Goal: Task Accomplishment & Management: Manage account settings

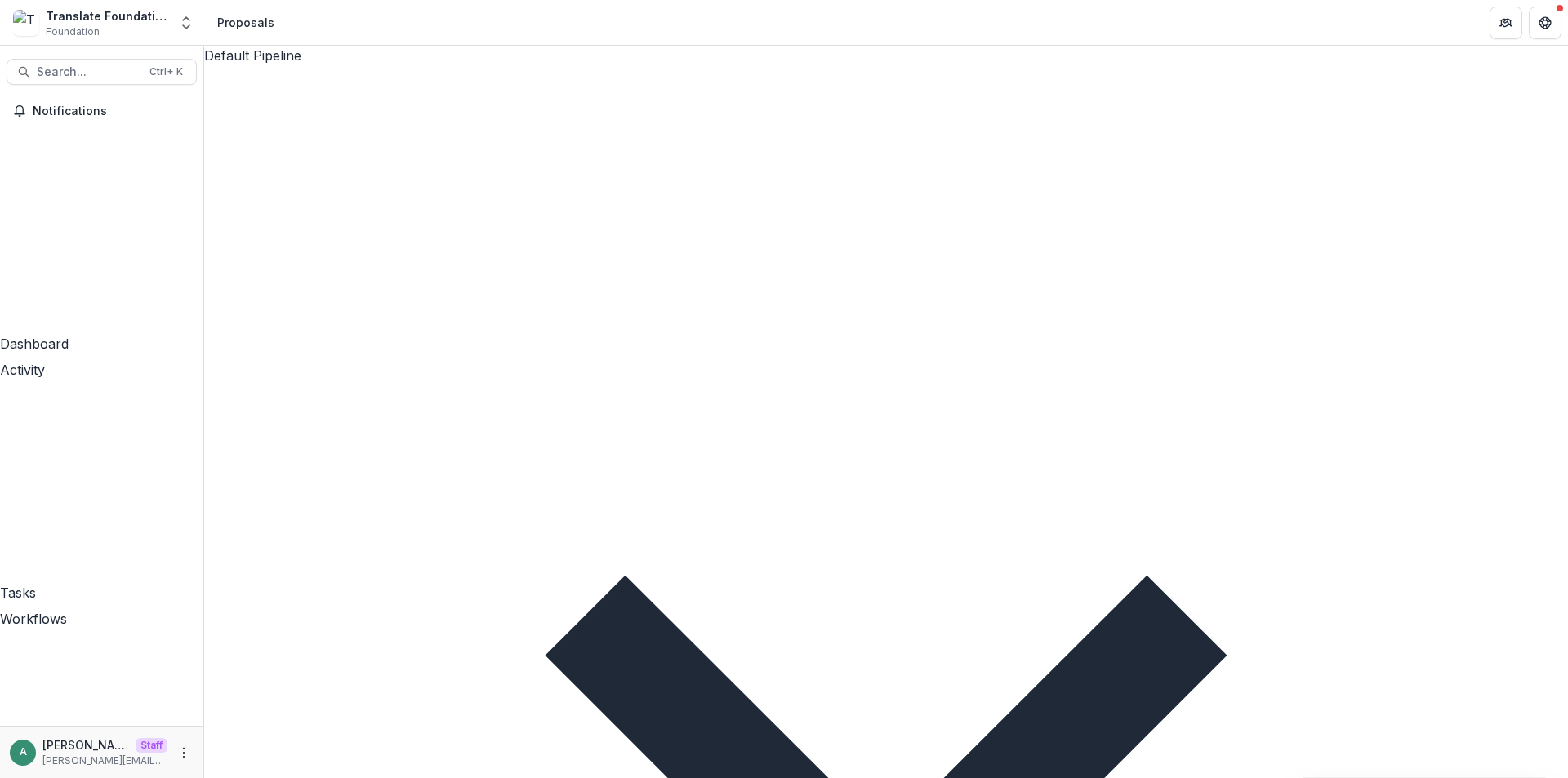
type input "****"
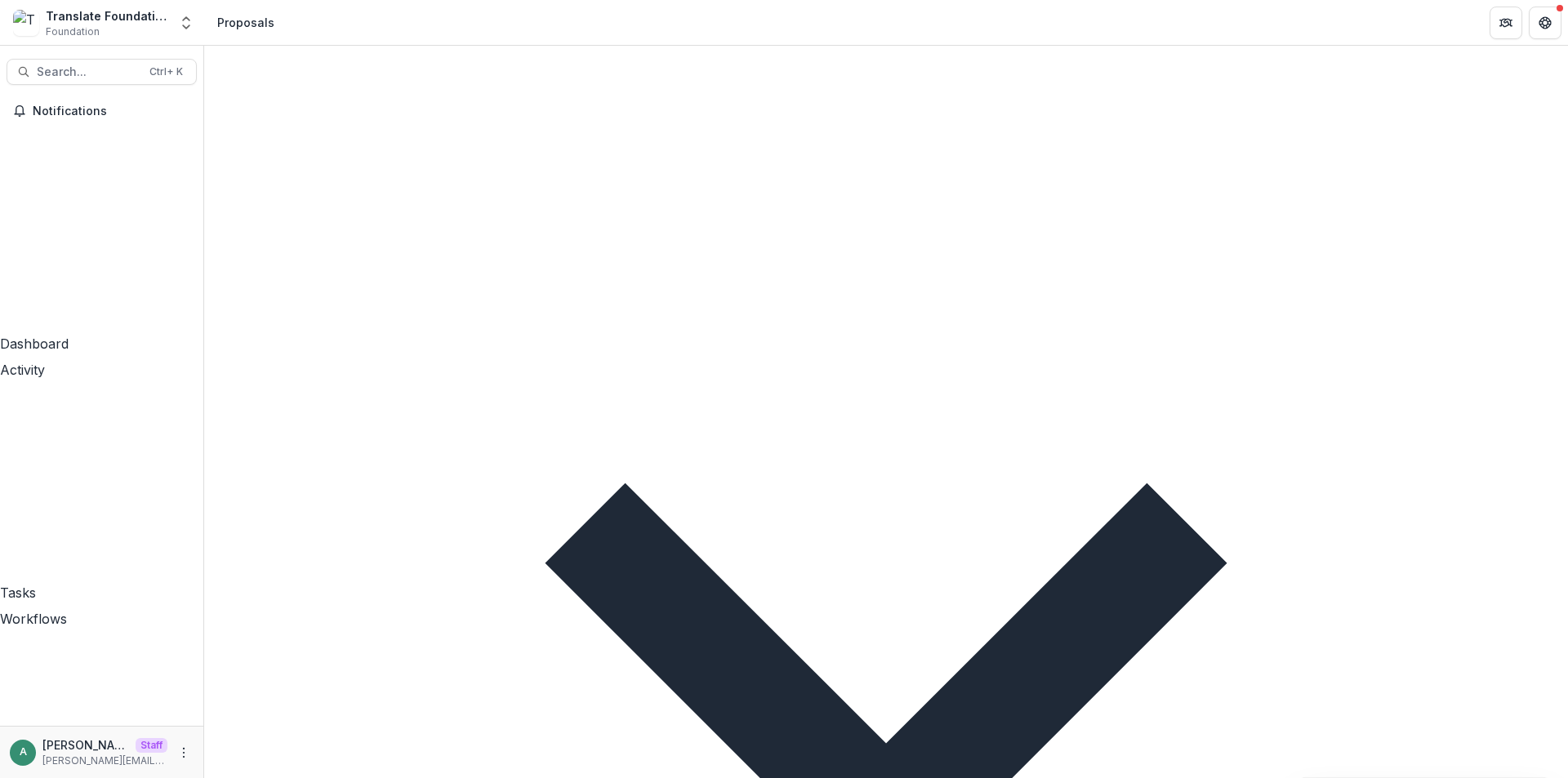
scroll to position [0, 0]
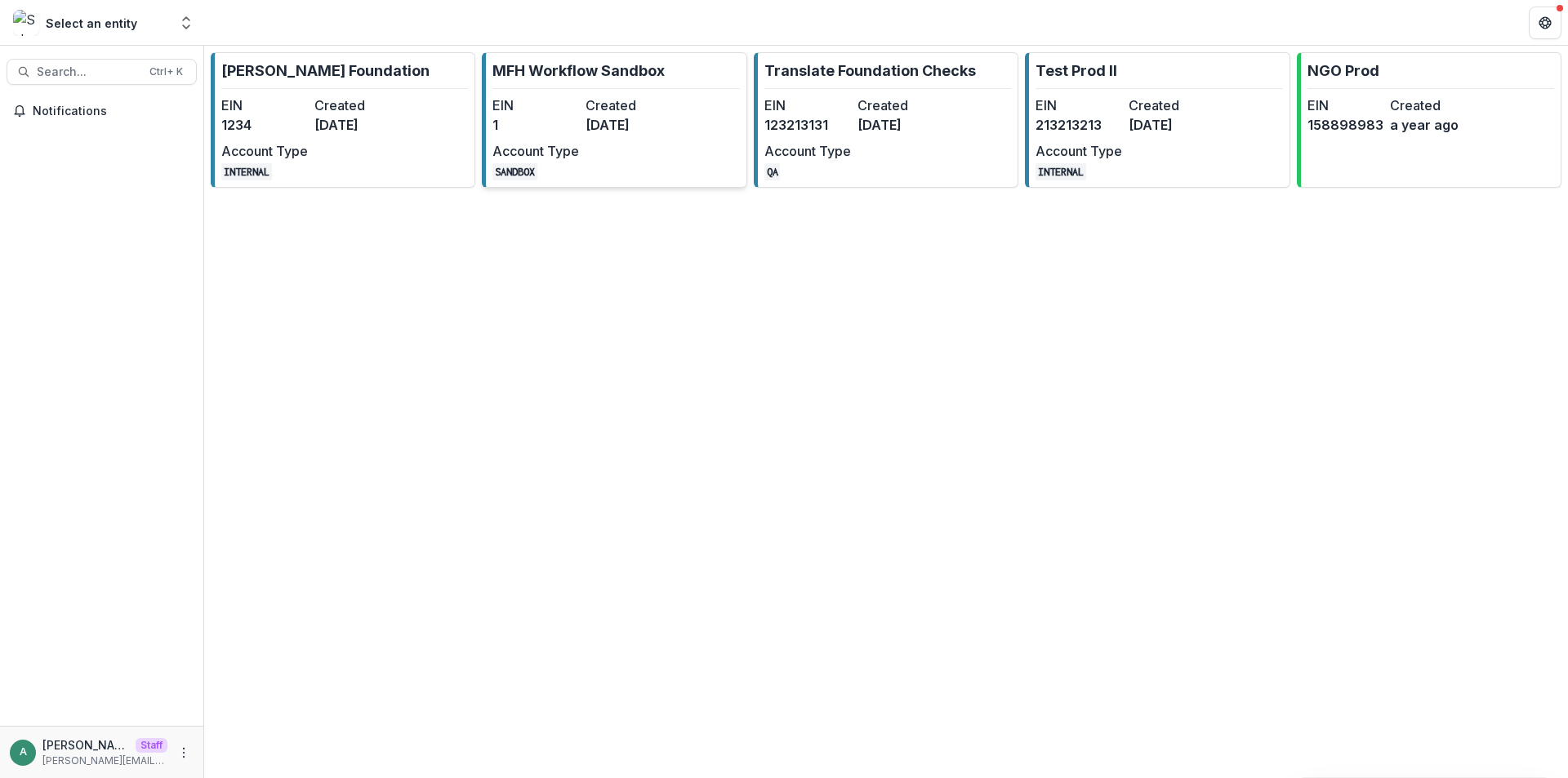
click at [658, 125] on dd "10 months ago" at bounding box center [628, 125] width 86 height 19
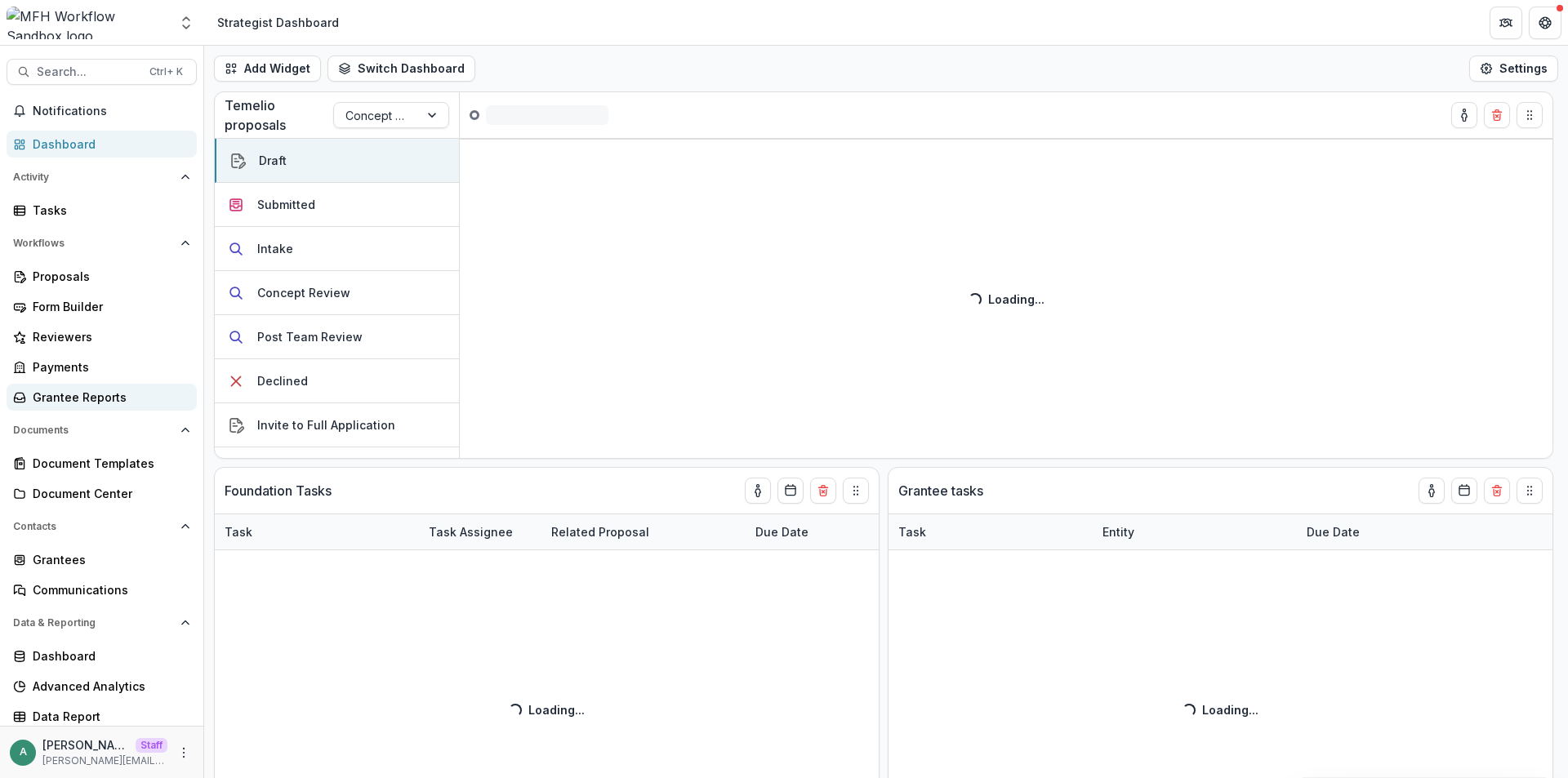
click at [105, 392] on div "Grantee Reports" at bounding box center [108, 397] width 151 height 17
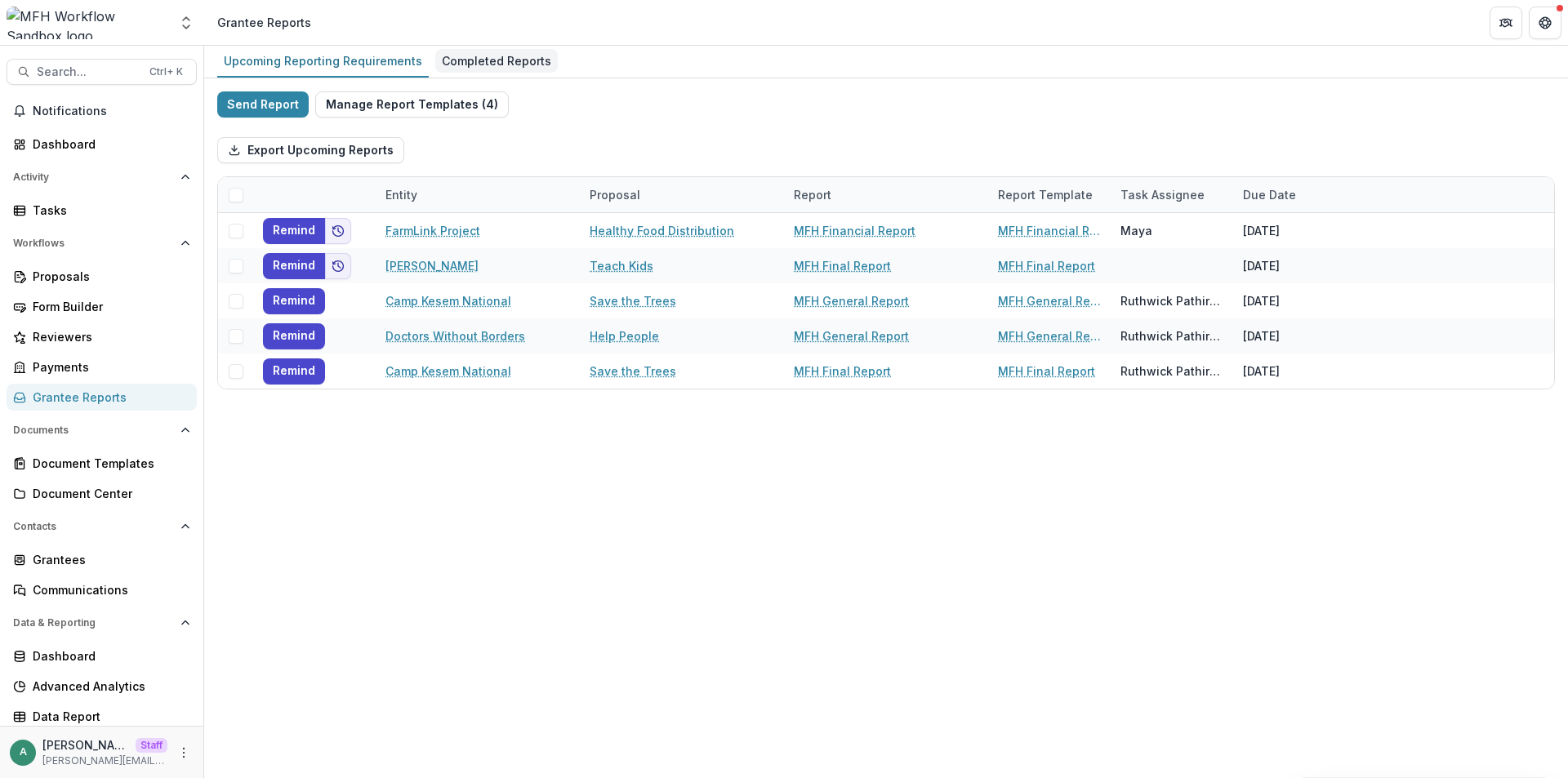
click at [491, 64] on div "Completed Reports" at bounding box center [496, 61] width 122 height 24
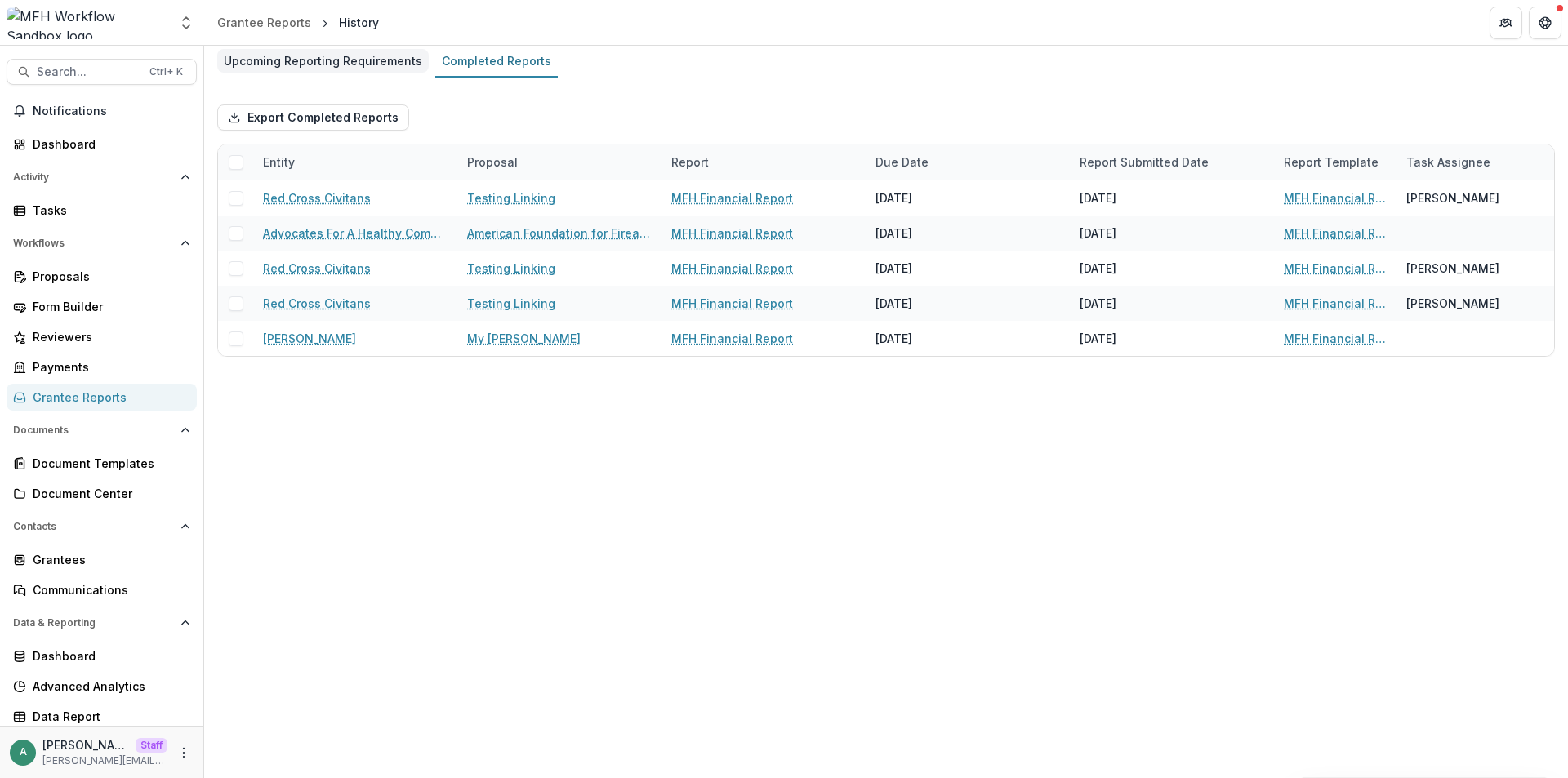
click at [330, 66] on div "Upcoming Reporting Requirements" at bounding box center [323, 61] width 211 height 24
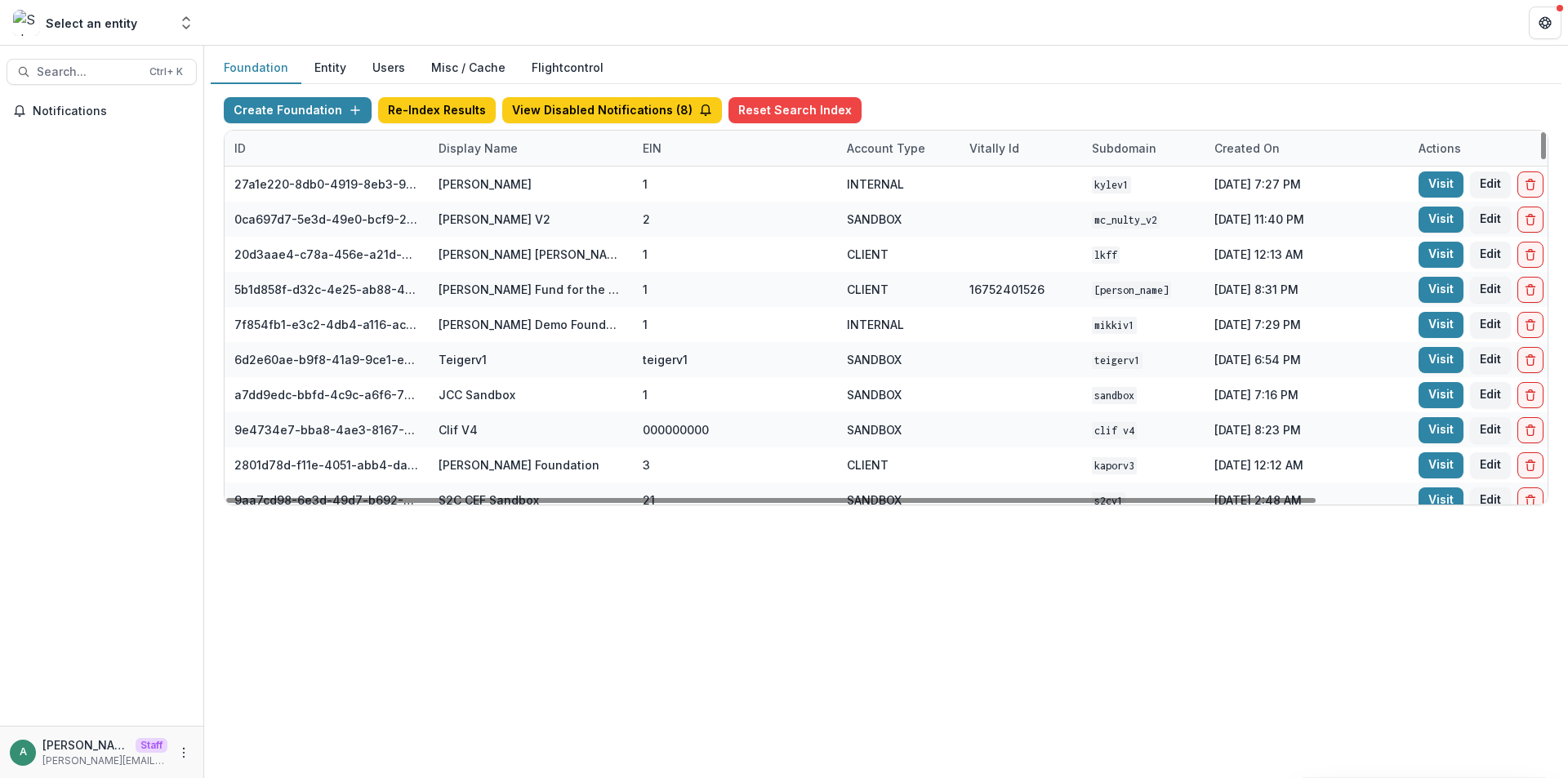
click at [498, 152] on div "Display Name" at bounding box center [478, 148] width 99 height 17
click at [508, 180] on input at bounding box center [530, 186] width 196 height 26
type input "*"
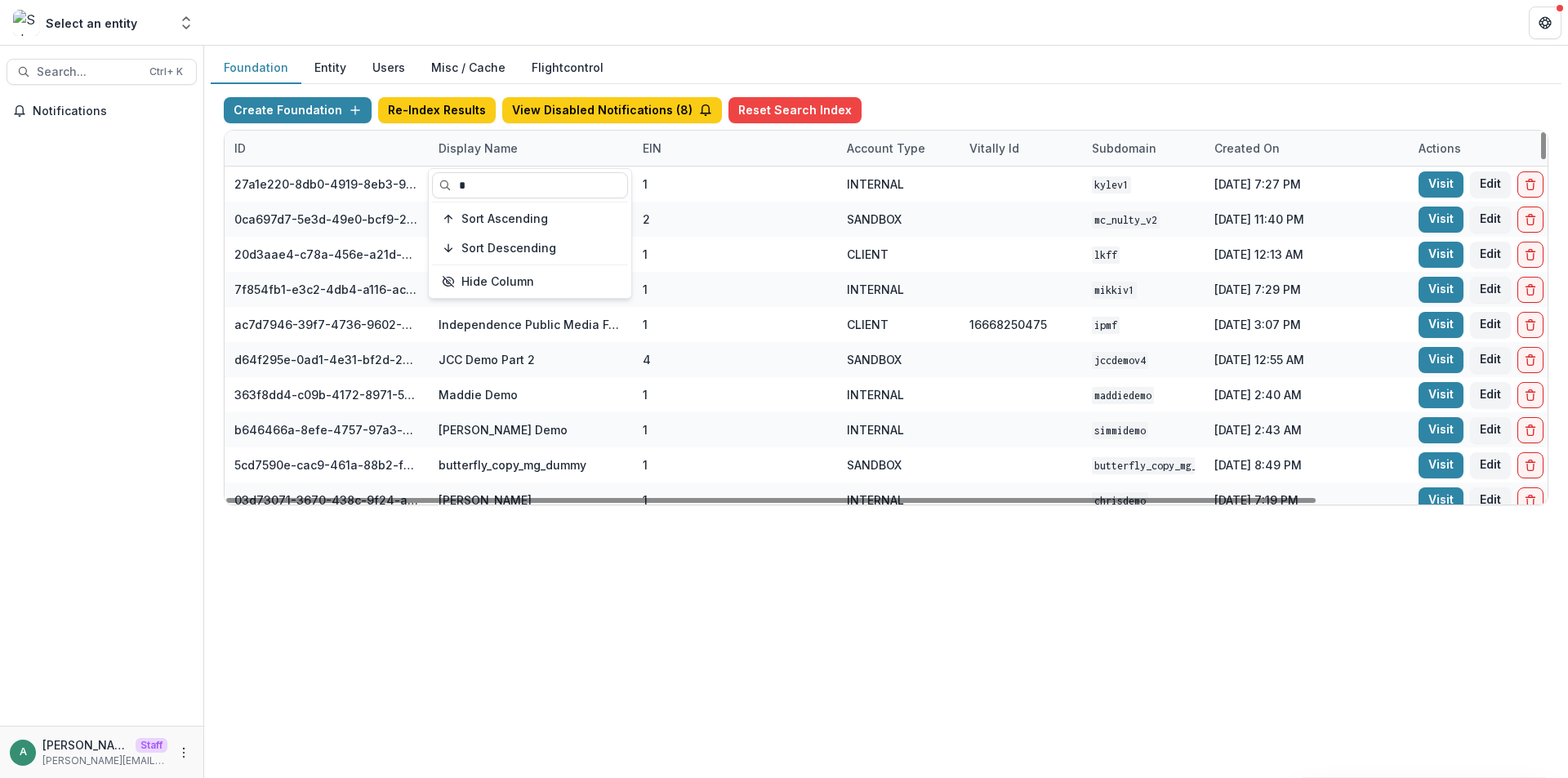
type input "*"
click at [451, 568] on div "Foundation Entity Users Misc / Cache Flightcontrol Create Foundation Re-Index R…" at bounding box center [886, 412] width 1364 height 732
click at [509, 159] on div "Display Name" at bounding box center [531, 148] width 204 height 35
click at [509, 183] on input "*" at bounding box center [530, 186] width 196 height 26
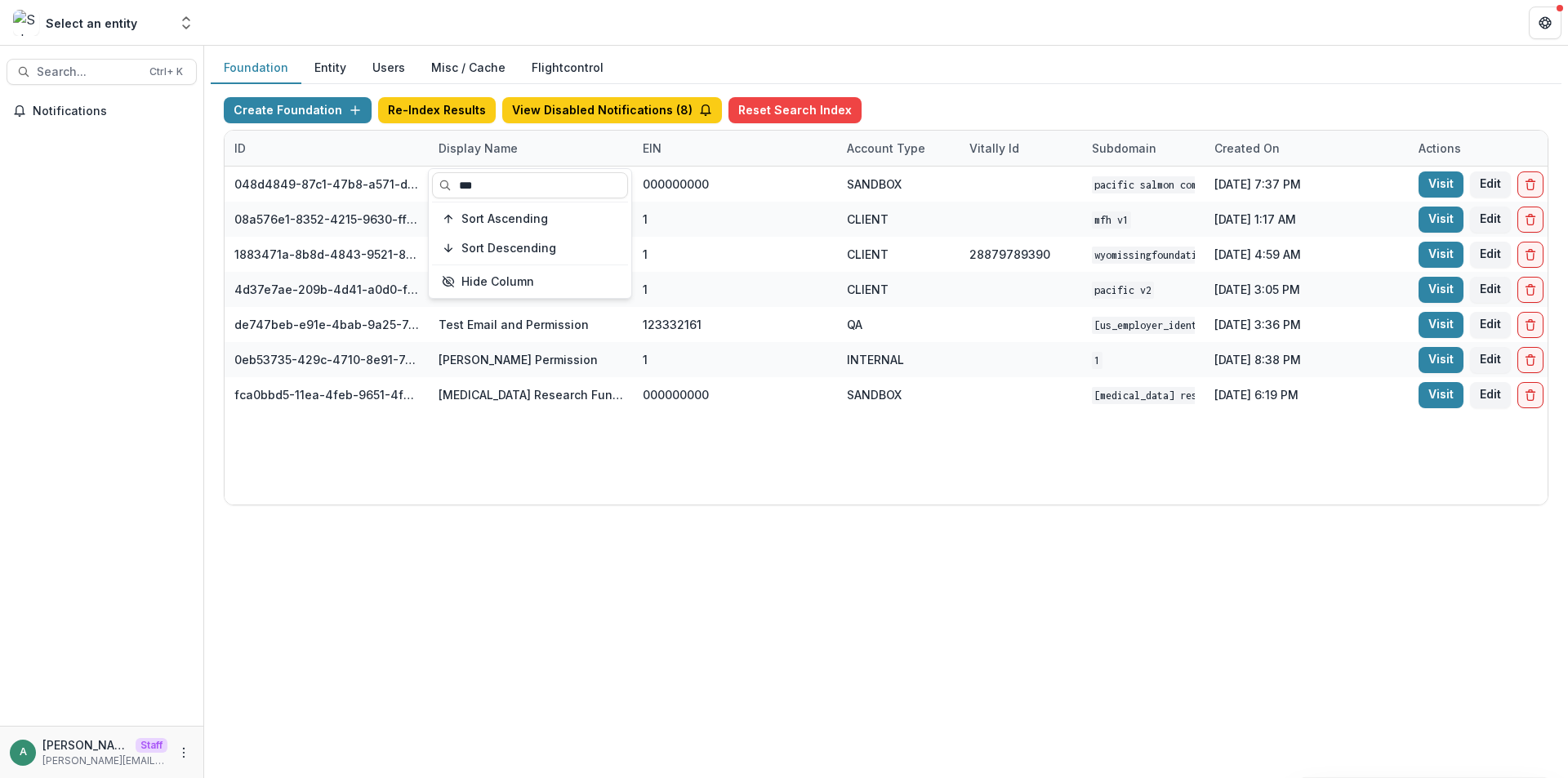
type input "***"
click at [762, 550] on div "Foundation Entity Users Misc / Cache Flightcontrol Create Foundation Re-Index R…" at bounding box center [886, 412] width 1364 height 732
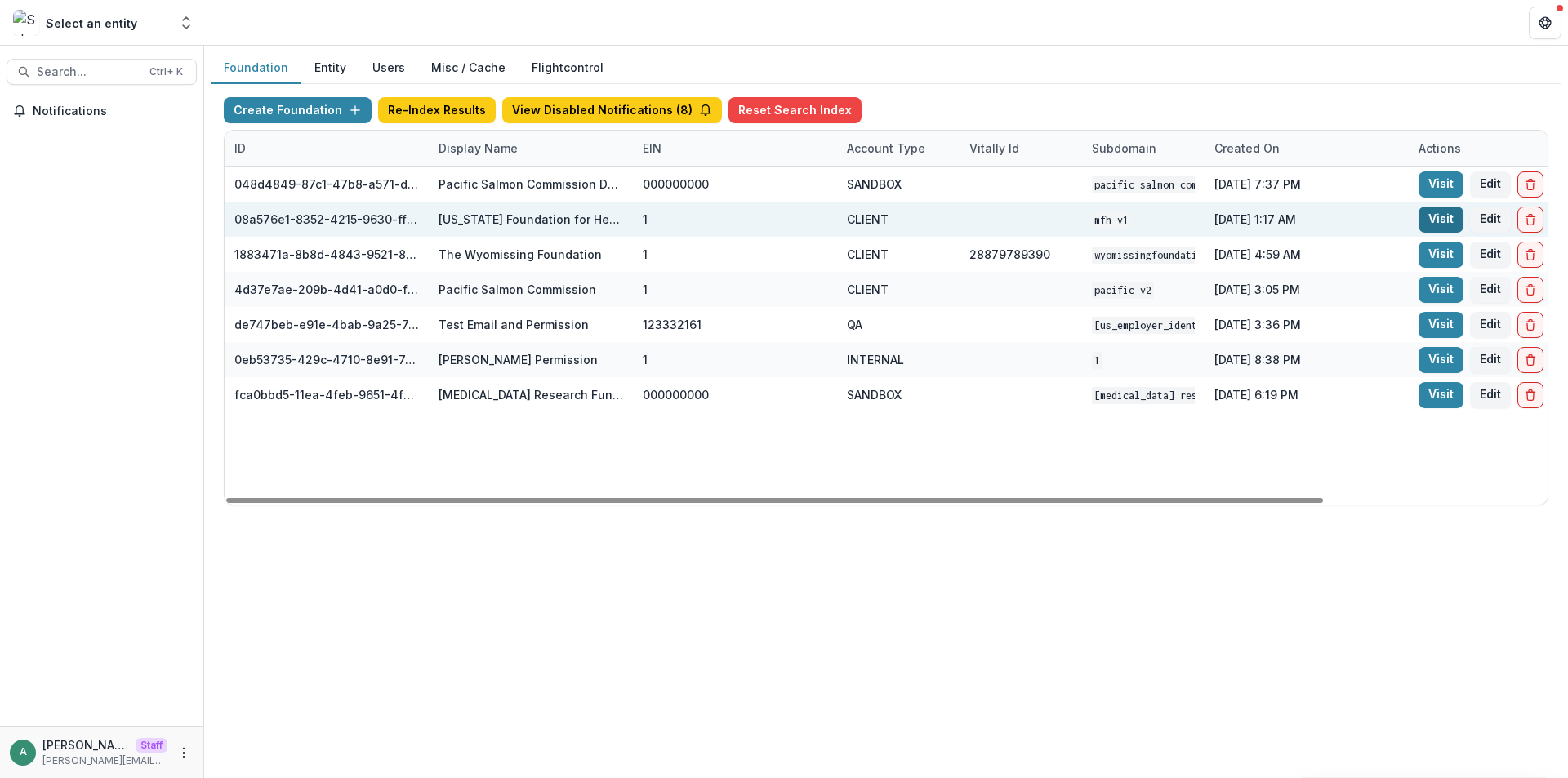
click at [1436, 221] on link "Visit" at bounding box center [1440, 220] width 45 height 26
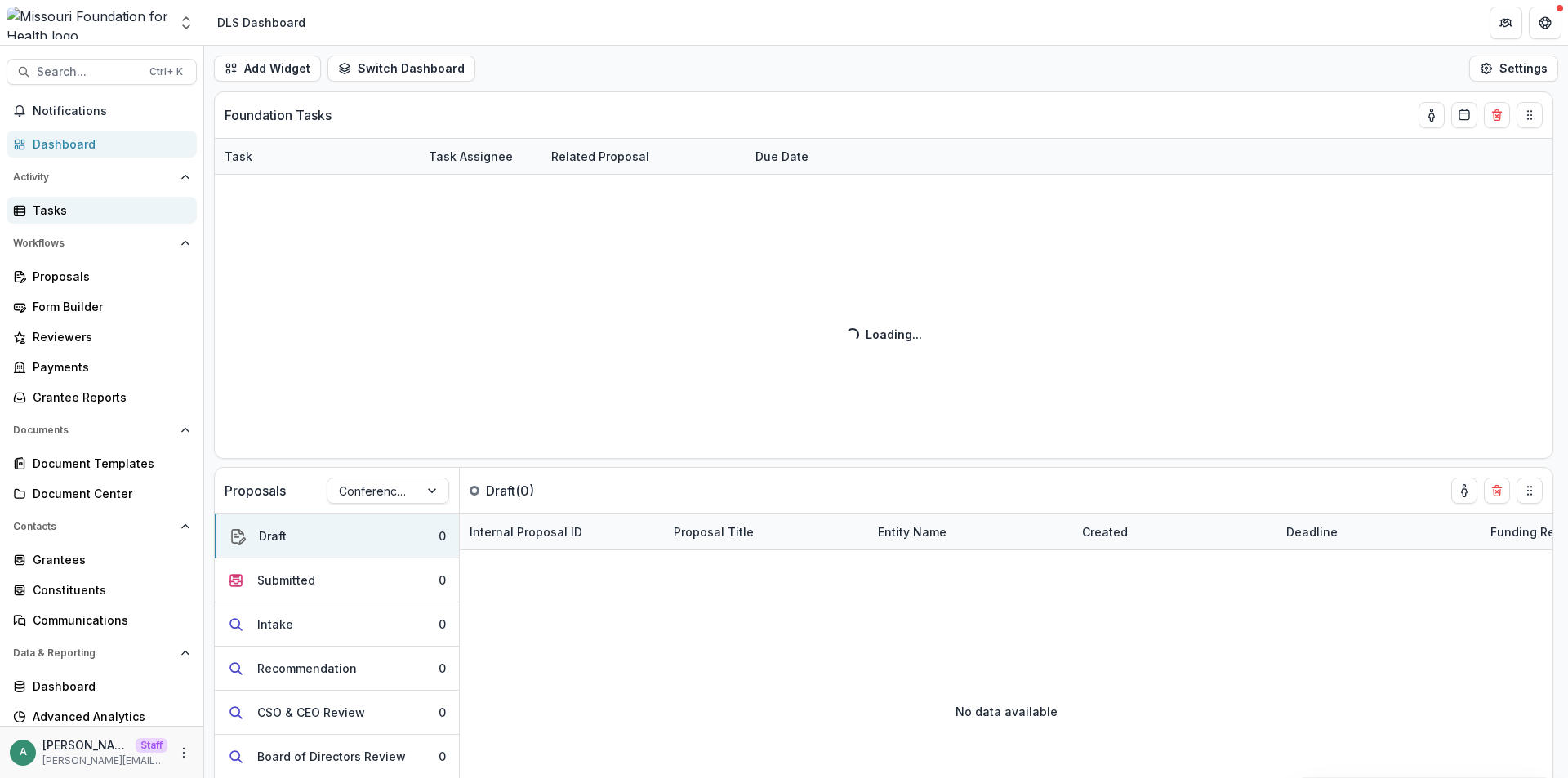
click at [92, 210] on div "Tasks" at bounding box center [108, 209] width 151 height 17
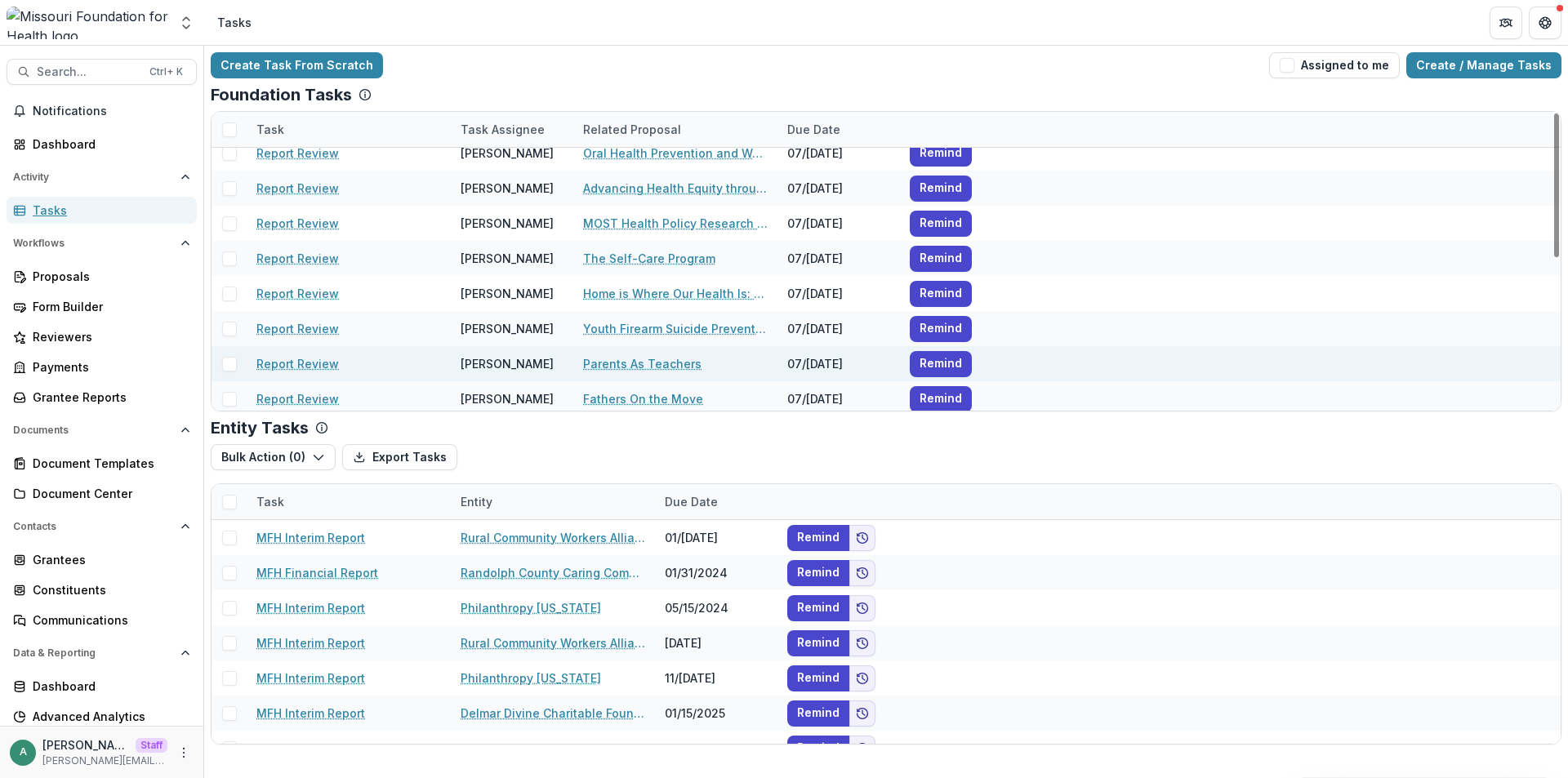
scroll to position [317, 0]
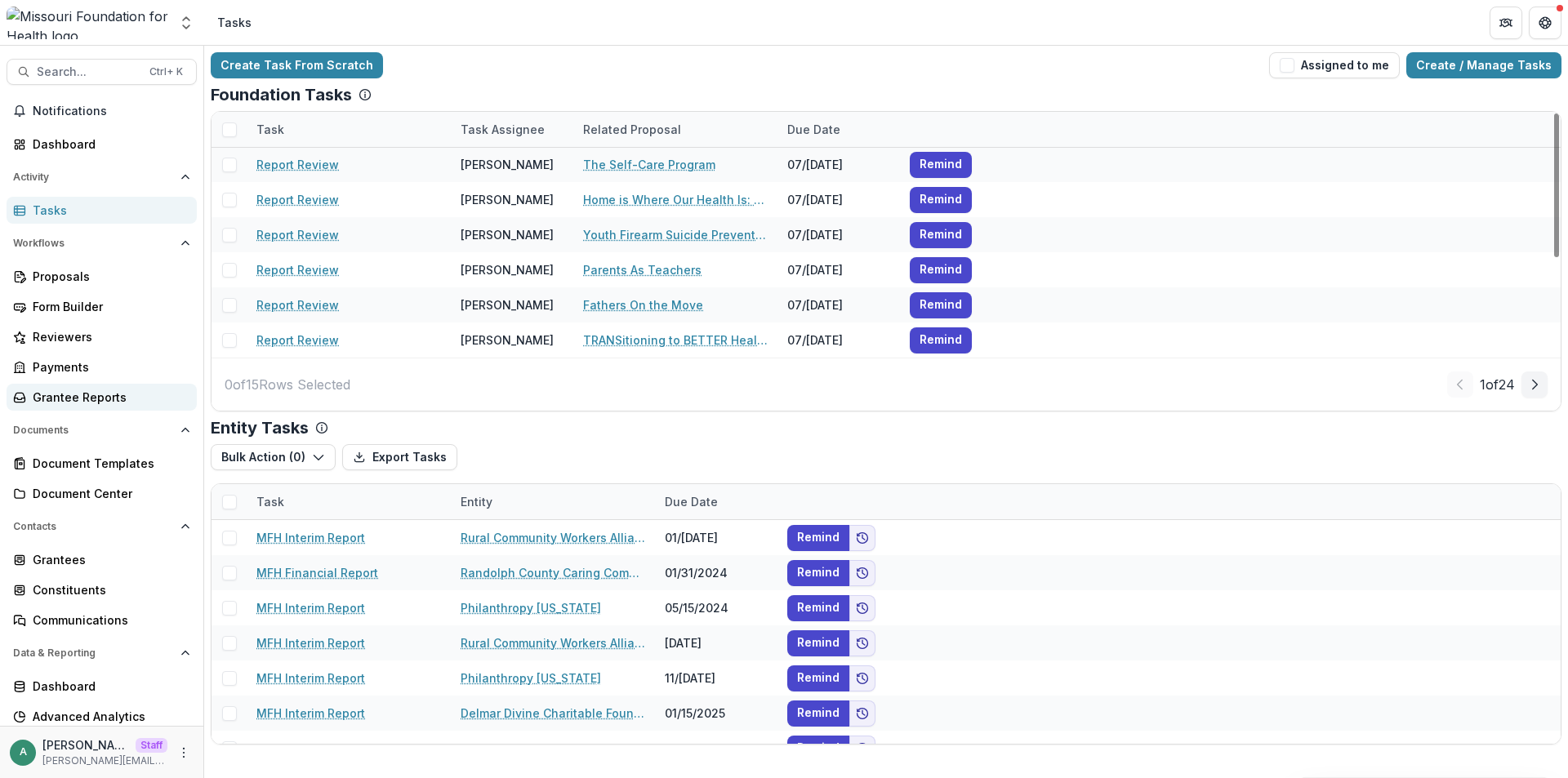
click at [114, 401] on div "Grantee Reports" at bounding box center [108, 397] width 151 height 17
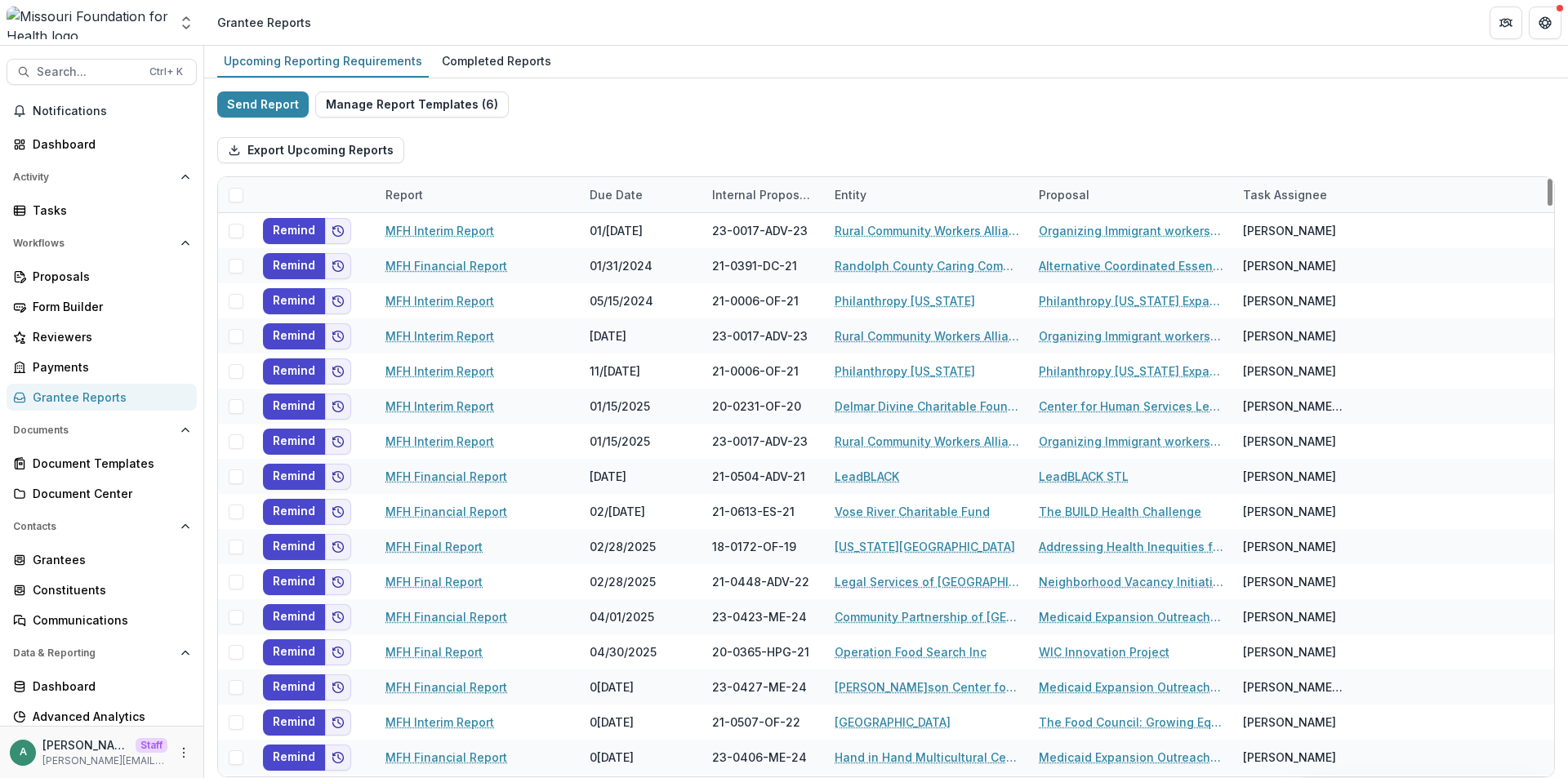
click at [1301, 129] on div "Export Upcoming Reports" at bounding box center [886, 150] width 1337 height 52
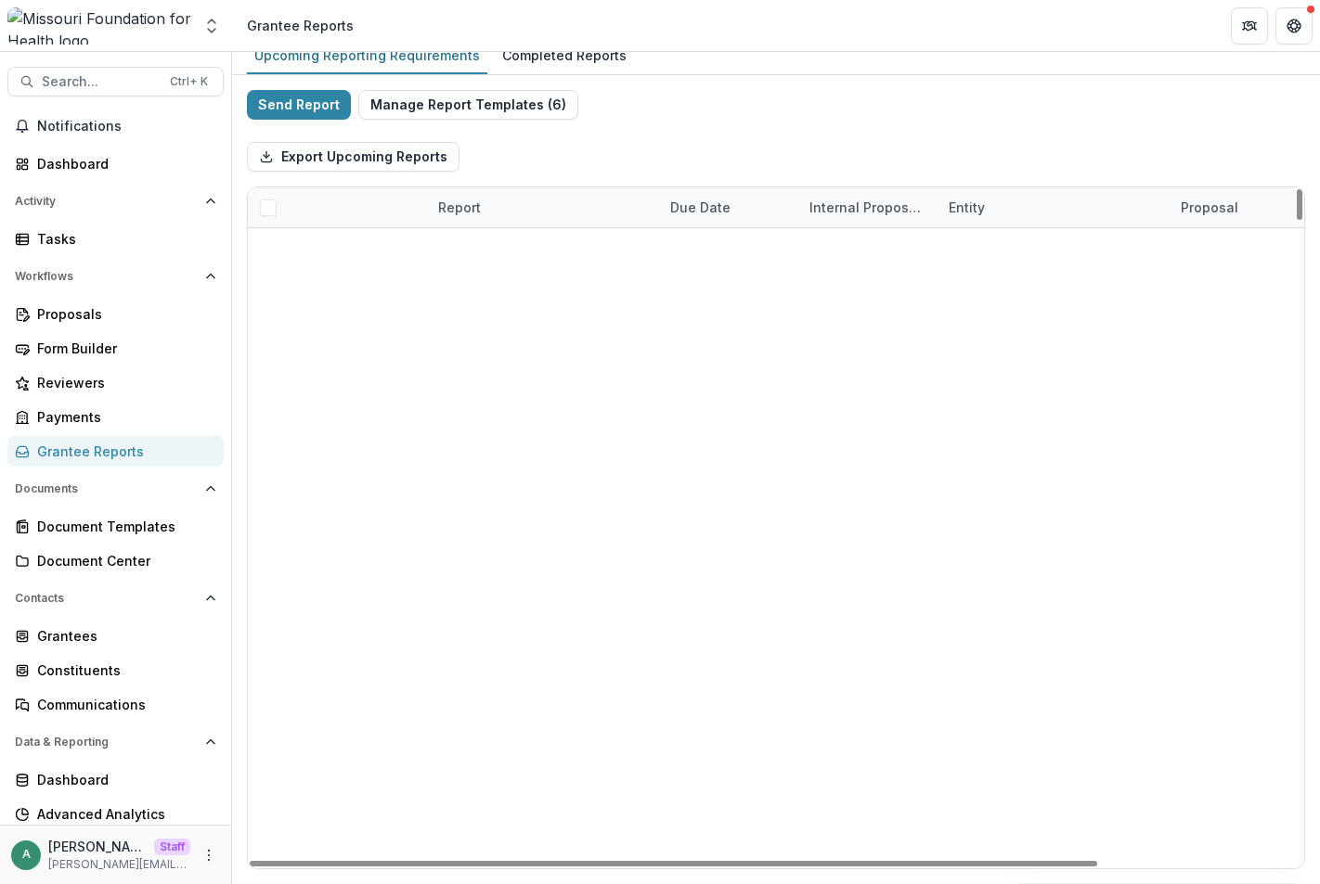
scroll to position [13058, 0]
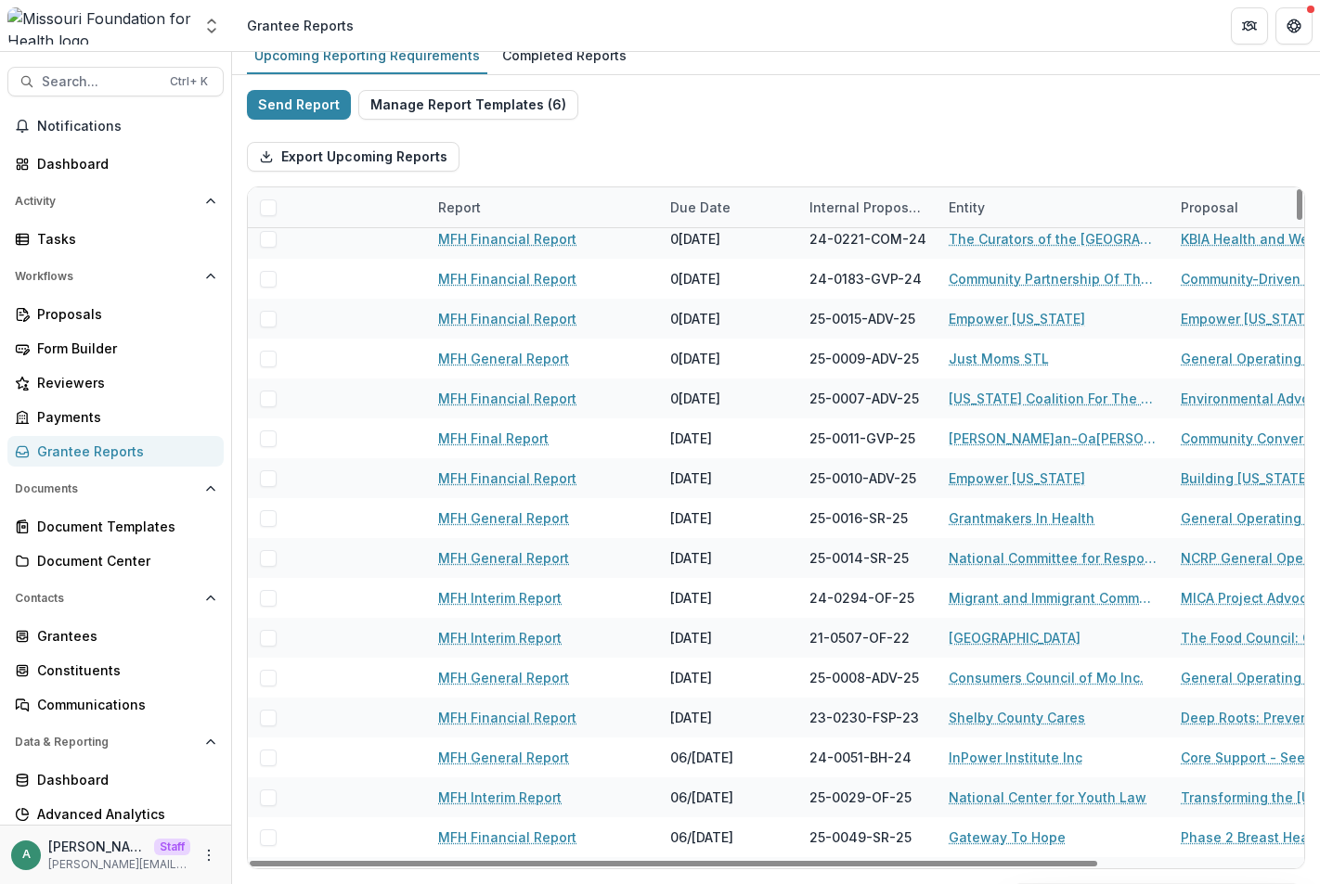
click at [265, 203] on span at bounding box center [268, 208] width 17 height 17
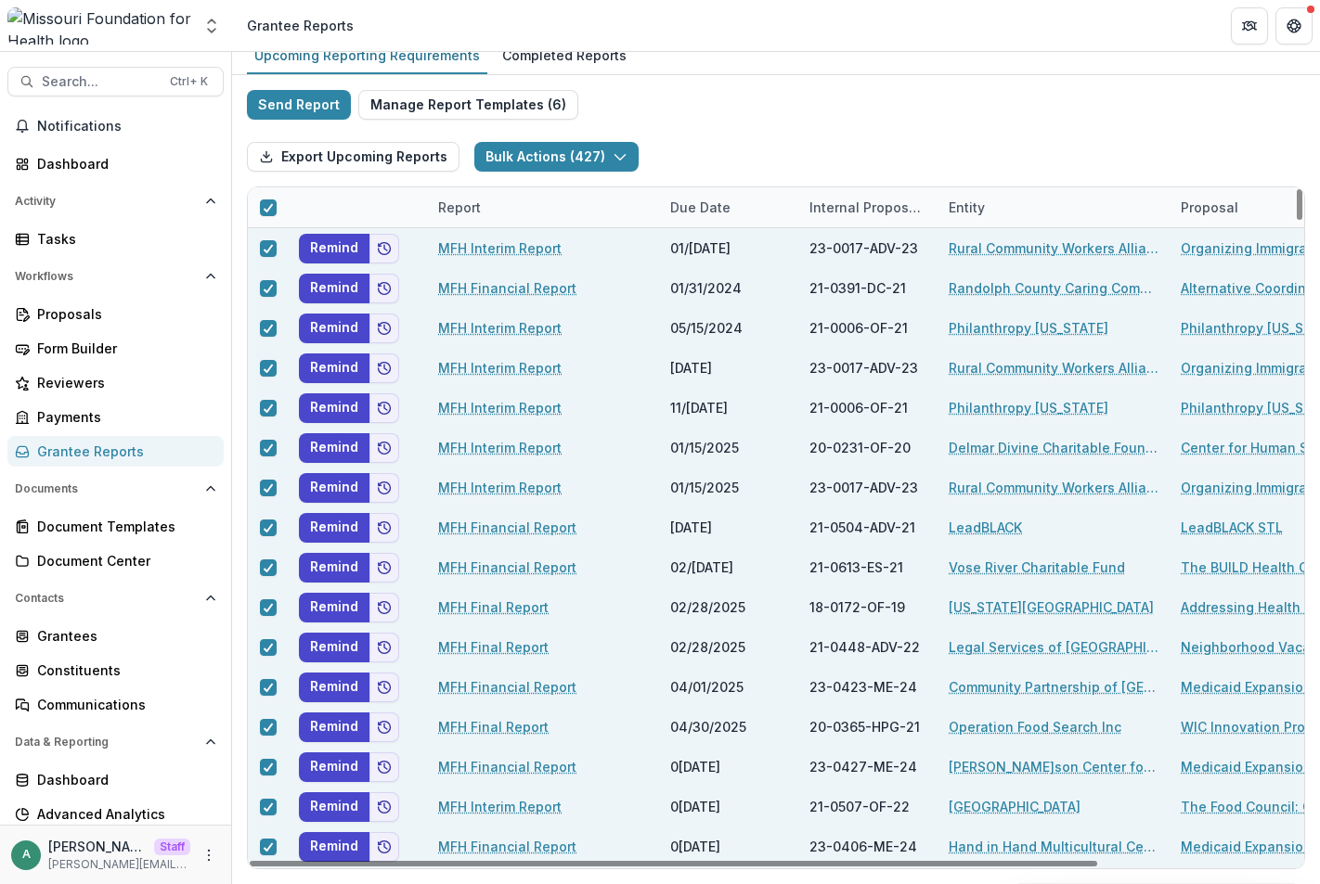
scroll to position [0, 0]
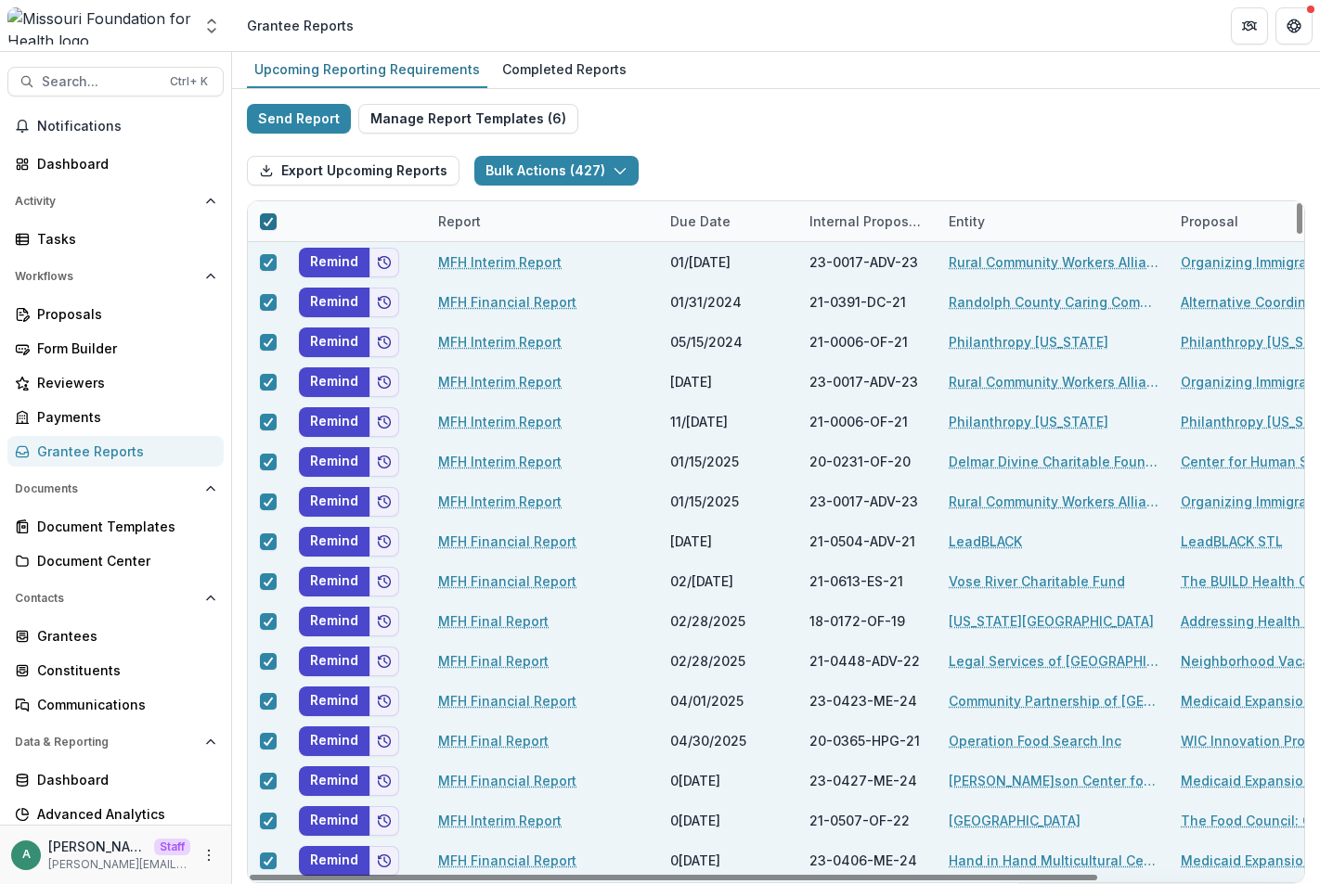
click at [268, 217] on icon at bounding box center [268, 221] width 11 height 9
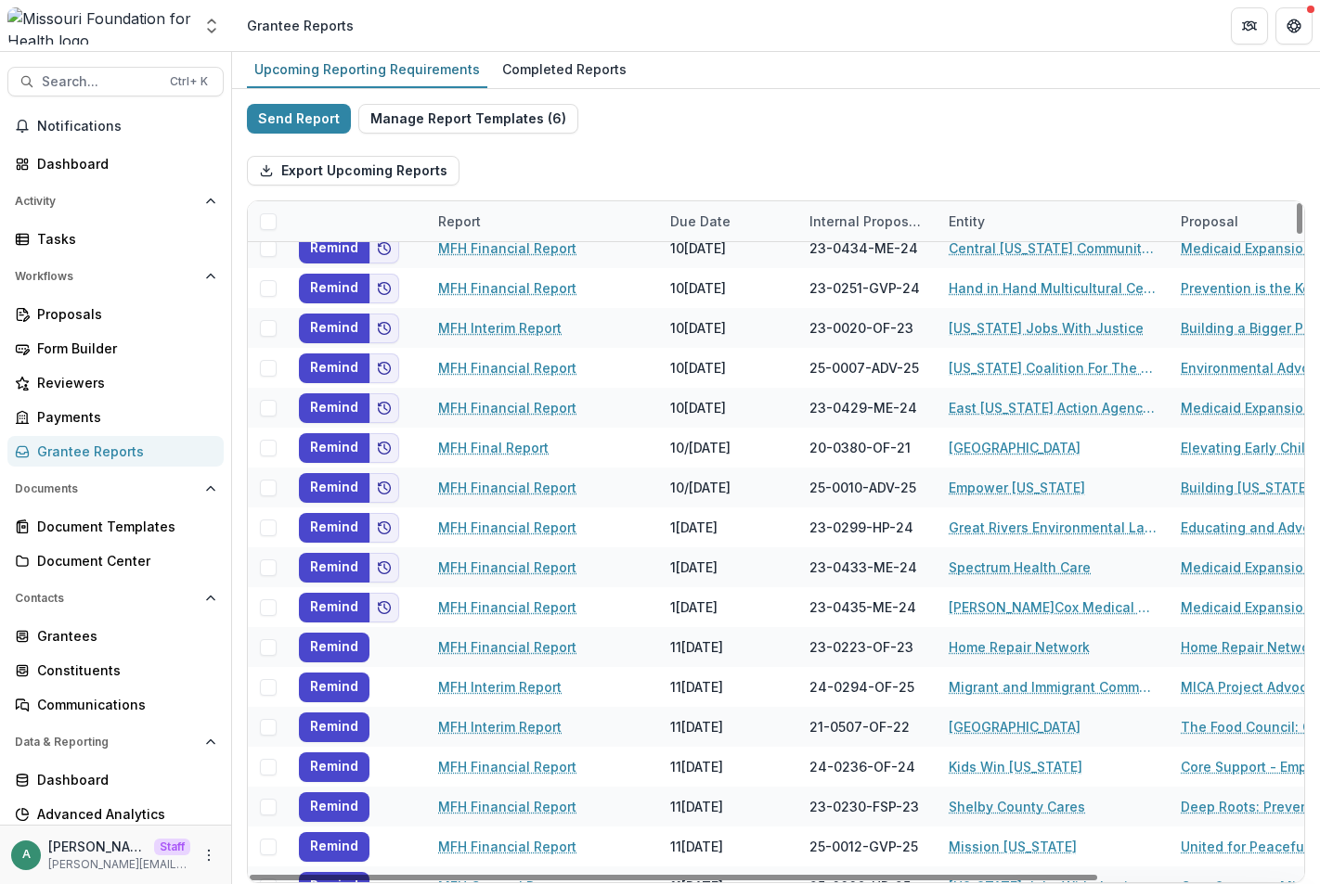
scroll to position [1856, 0]
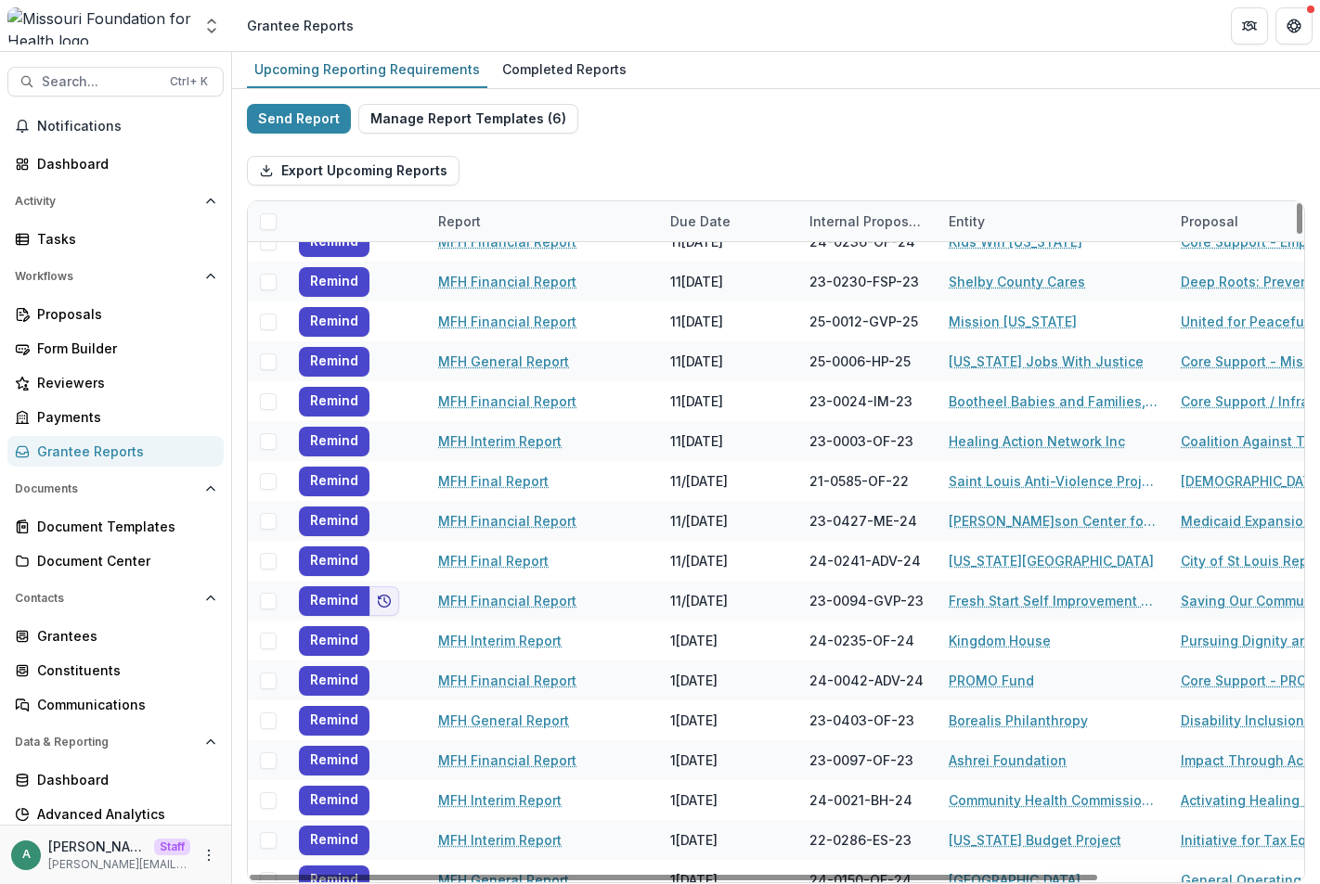
click at [357, 222] on div at bounding box center [357, 221] width 139 height 40
click at [606, 179] on div "Export Upcoming Reports" at bounding box center [776, 170] width 1058 height 59
click at [573, 217] on div "Report" at bounding box center [543, 221] width 232 height 40
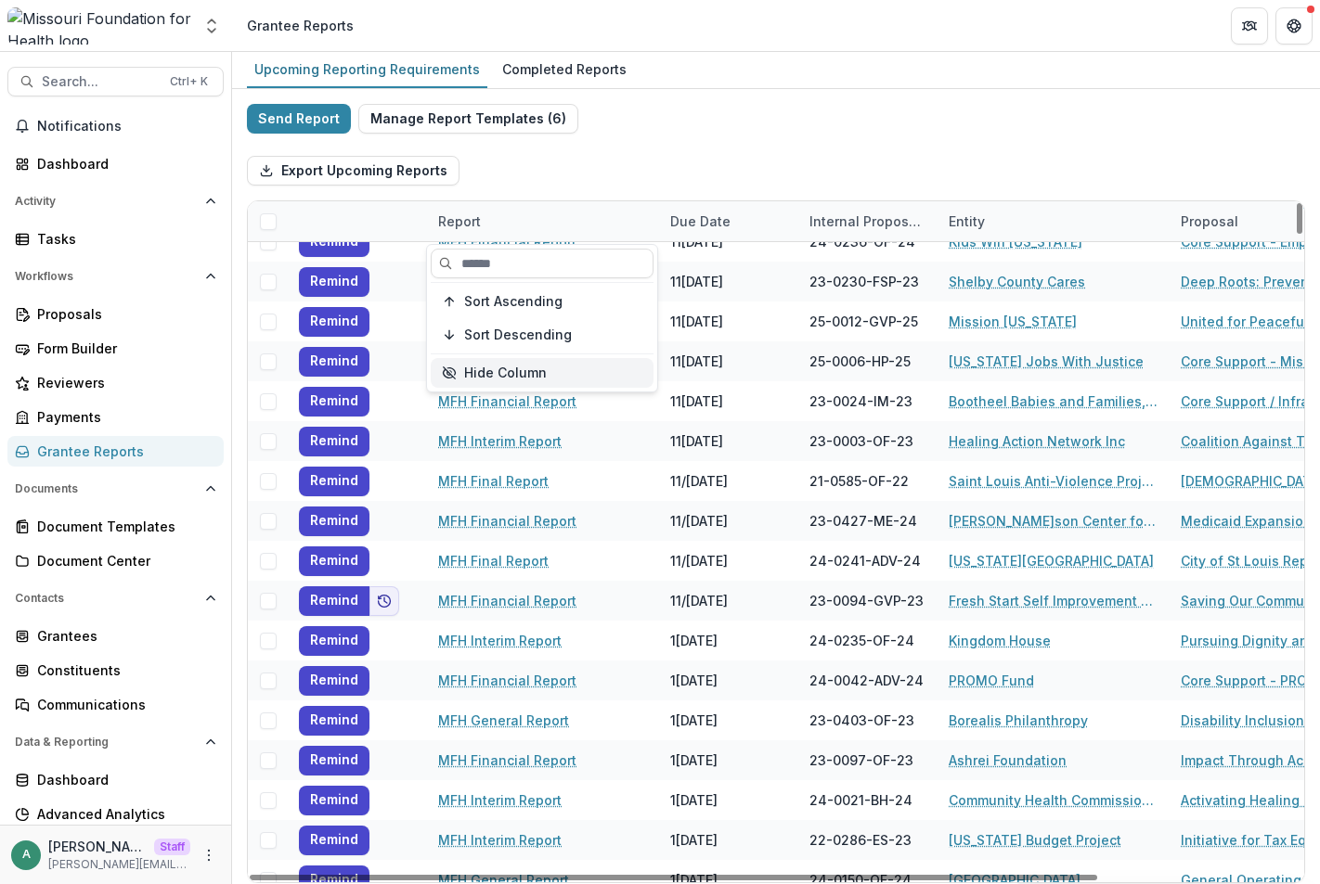
click at [571, 368] on button "Hide Column" at bounding box center [542, 373] width 223 height 30
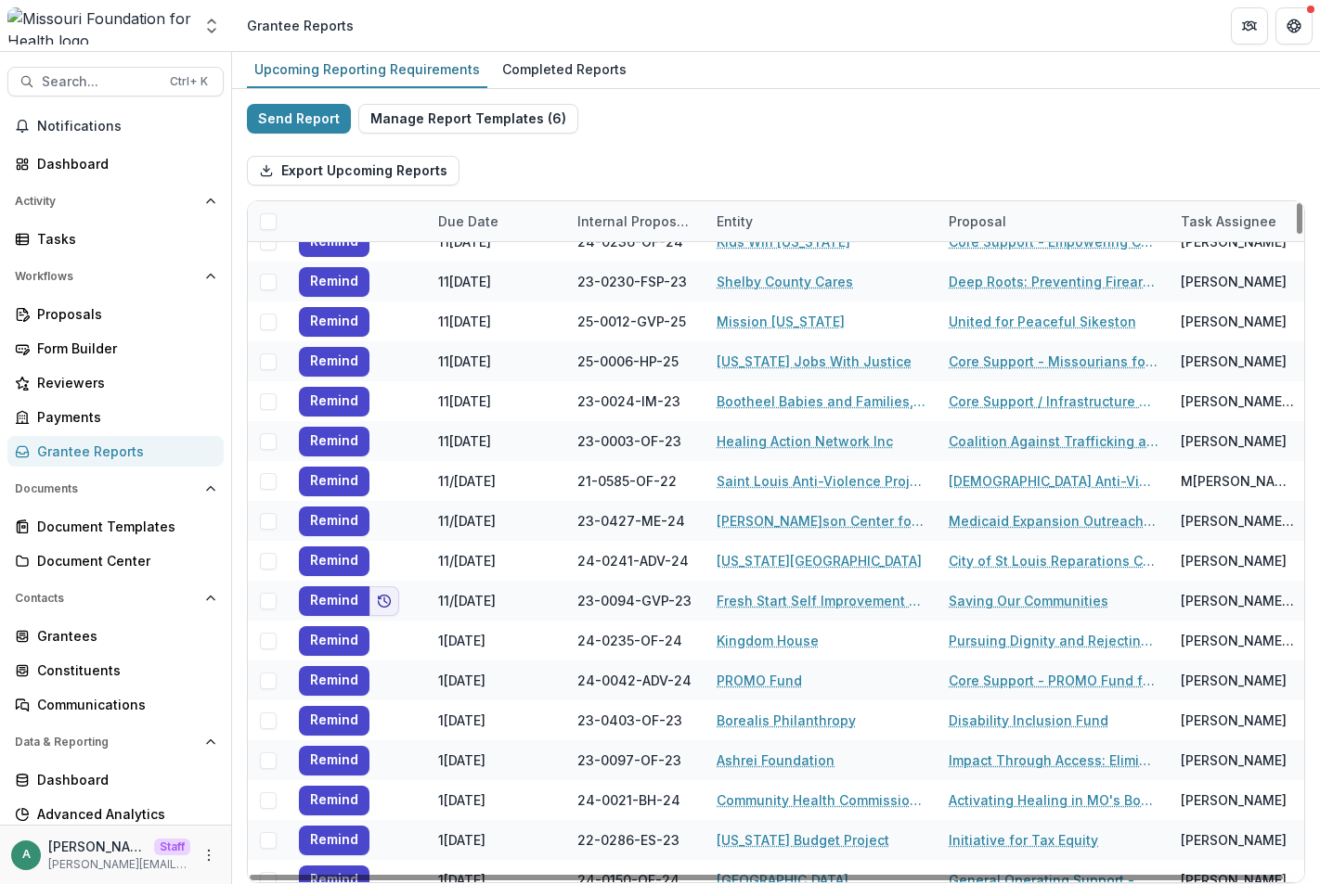
click at [701, 148] on div "Export Upcoming Reports" at bounding box center [776, 170] width 1058 height 59
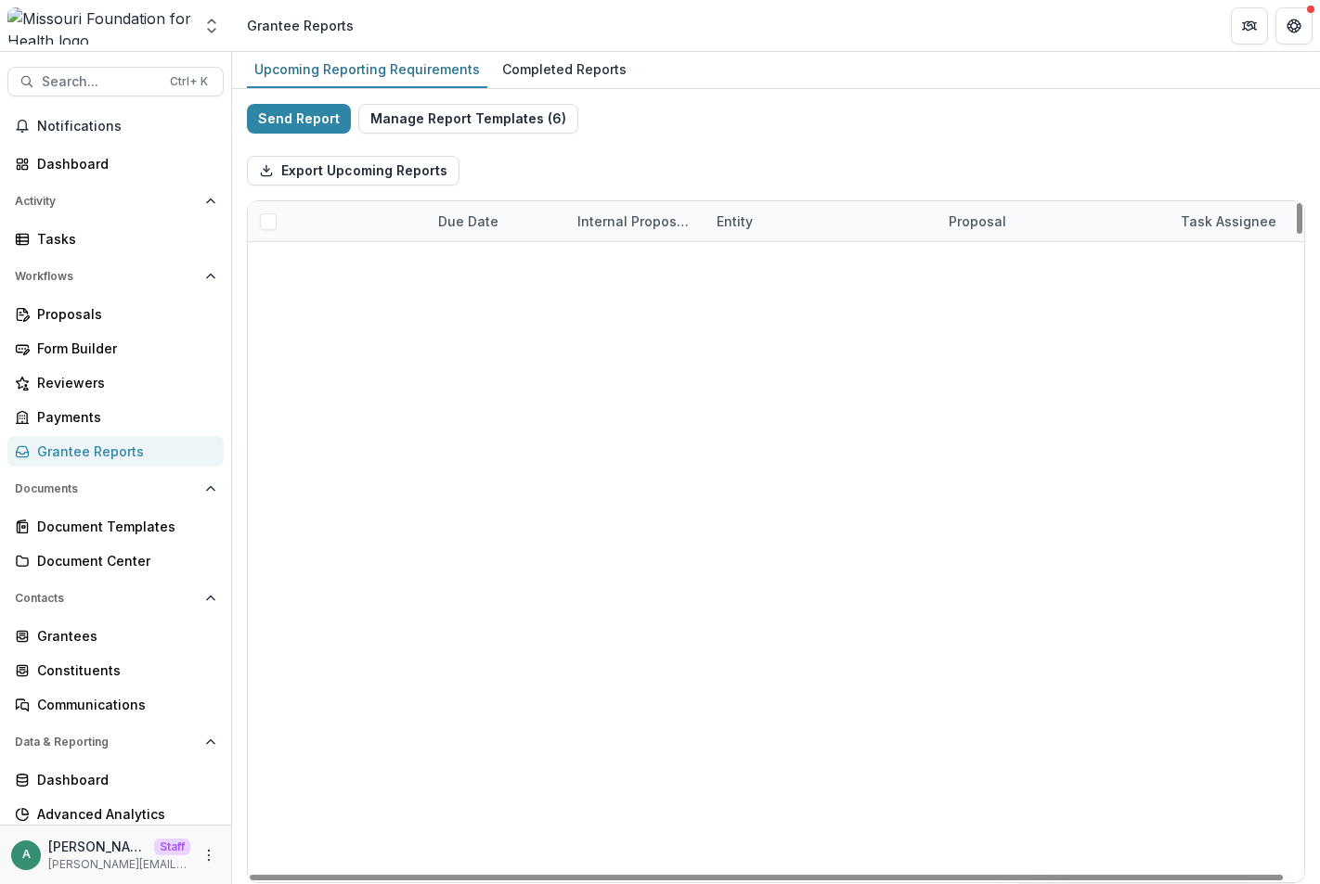
scroll to position [557, 0]
